Goal: Task Accomplishment & Management: Manage account settings

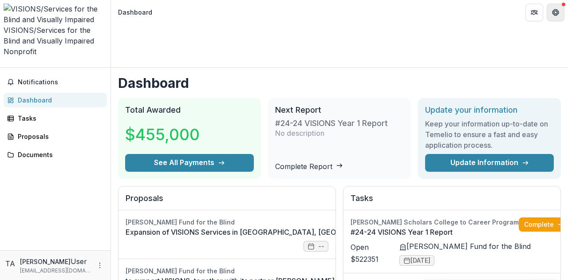
click at [554, 10] on icon "Get Help" at bounding box center [555, 12] width 7 height 7
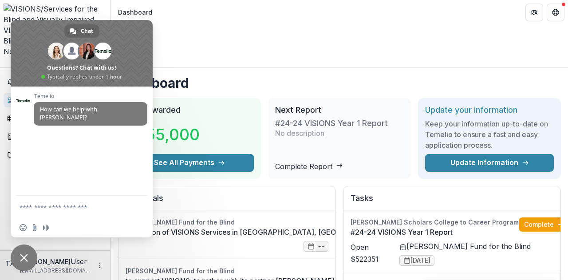
click at [26, 253] on span "Close chat" at bounding box center [24, 257] width 27 height 27
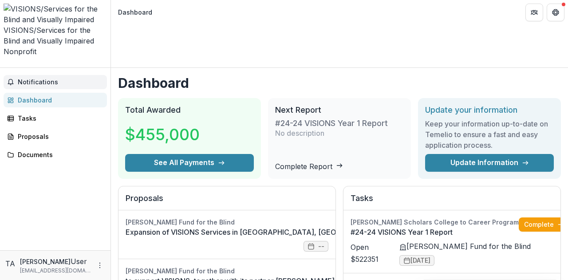
click at [40, 79] on span "Notifications" at bounding box center [61, 83] width 86 height 8
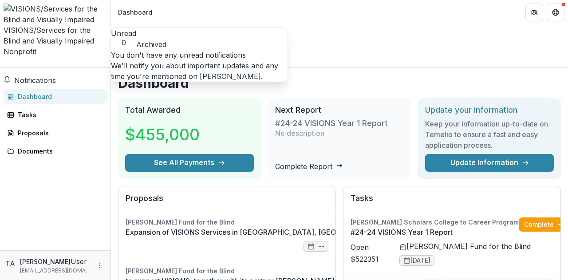
click at [47, 76] on span "Notifications" at bounding box center [35, 80] width 42 height 9
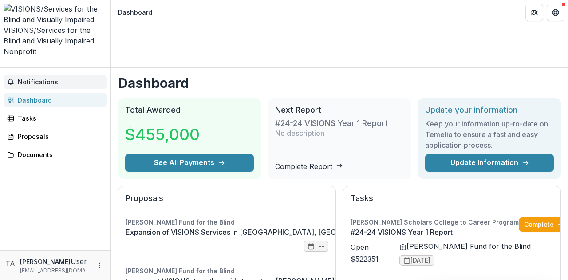
click at [40, 79] on span "Notifications" at bounding box center [61, 83] width 86 height 8
click at [4, 65] on icon "Open entity switcher" at bounding box center [4, 65] width 0 height 0
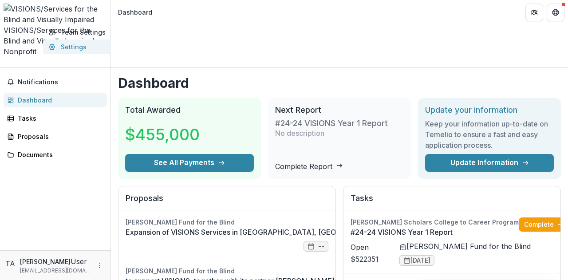
click at [43, 47] on link "Settings" at bounding box center [77, 46] width 68 height 15
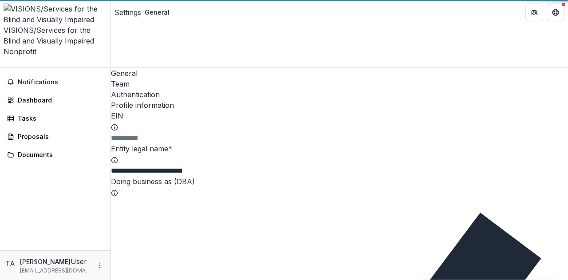
type input "**********"
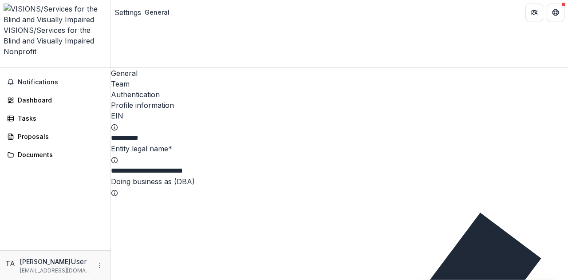
click at [128, 10] on div "Settings" at bounding box center [127, 12] width 27 height 11
click at [129, 13] on div "Settings" at bounding box center [127, 12] width 27 height 11
click at [166, 79] on div "Team" at bounding box center [339, 84] width 457 height 11
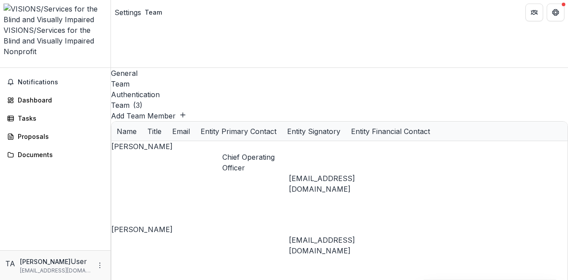
scroll to position [0, 179]
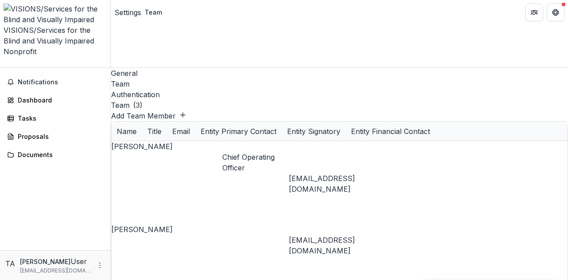
click at [200, 89] on div "Authentication" at bounding box center [339, 94] width 457 height 11
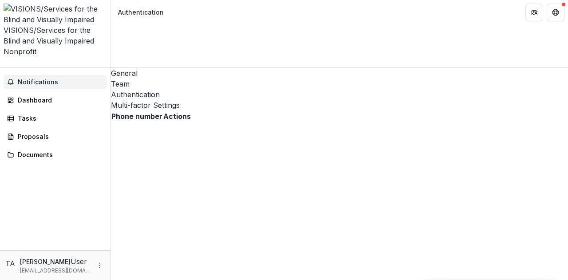
click at [41, 79] on span "Notifications" at bounding box center [61, 83] width 86 height 8
click at [206, 151] on div "General Team Authentication Multi-factor Settings Phone number Actions" at bounding box center [339, 174] width 457 height 212
click at [132, 68] on div "General" at bounding box center [339, 73] width 457 height 11
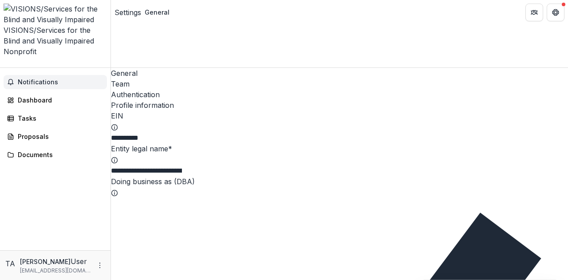
click at [51, 79] on span "Notifications" at bounding box center [61, 83] width 86 height 8
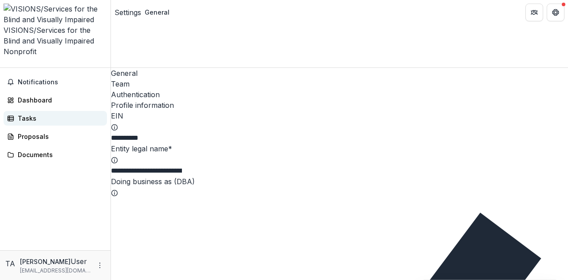
click at [28, 114] on div "Tasks" at bounding box center [59, 118] width 82 height 9
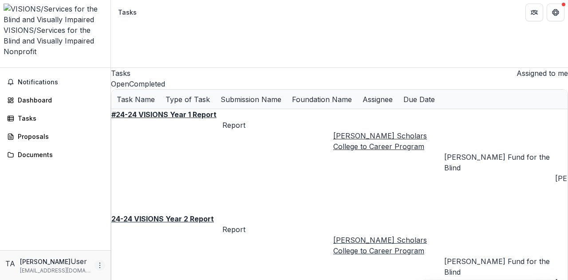
click at [101, 265] on icon "More" at bounding box center [99, 265] width 7 height 7
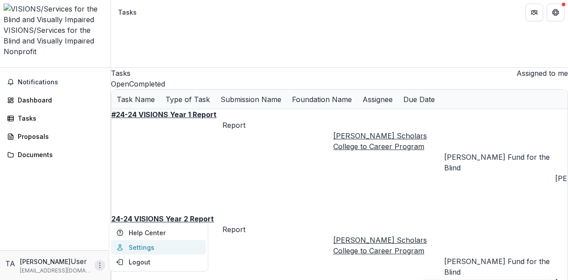
click at [149, 246] on link "Settings" at bounding box center [158, 247] width 95 height 15
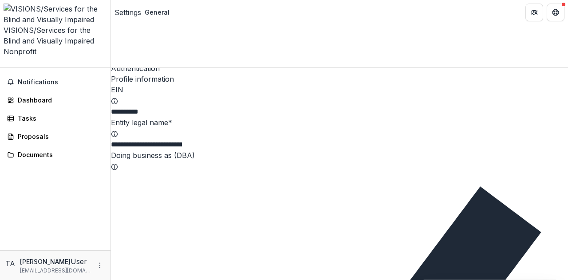
scroll to position [156, 0]
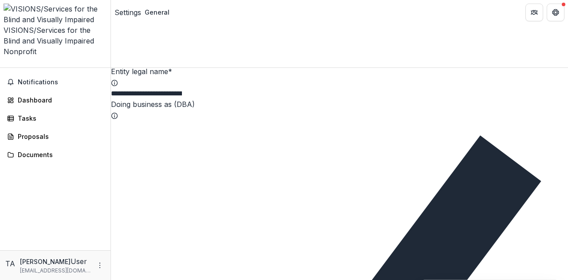
scroll to position [0, 0]
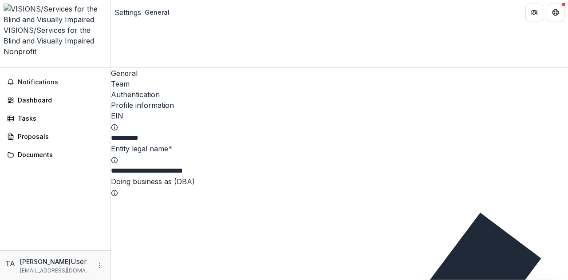
click at [163, 79] on div "Team" at bounding box center [339, 84] width 457 height 11
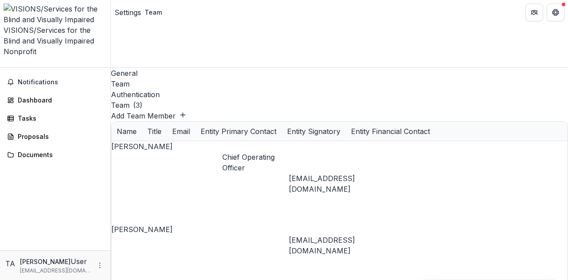
scroll to position [0, 179]
click at [552, 9] on icon "Get Help" at bounding box center [555, 12] width 7 height 7
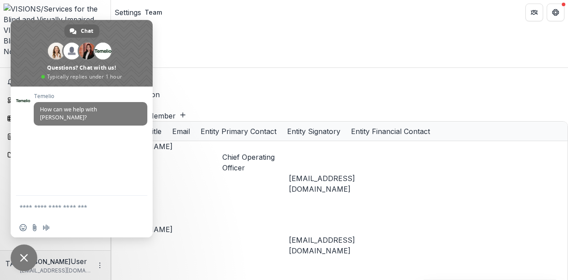
click at [71, 206] on textarea "Compose your message..." at bounding box center [73, 207] width 106 height 22
type textarea "**********"
click at [138, 199] on span "Send" at bounding box center [137, 199] width 7 height 7
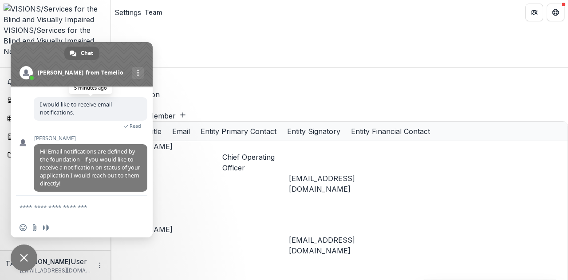
scroll to position [51, 0]
